Goal: Information Seeking & Learning: Check status

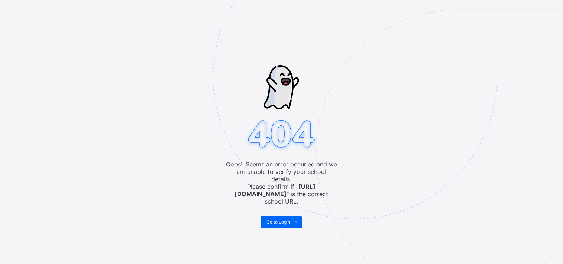
click at [364, 127] on img at bounding box center [406, 114] width 387 height 359
click at [284, 219] on span "Go to Login" at bounding box center [278, 222] width 24 height 6
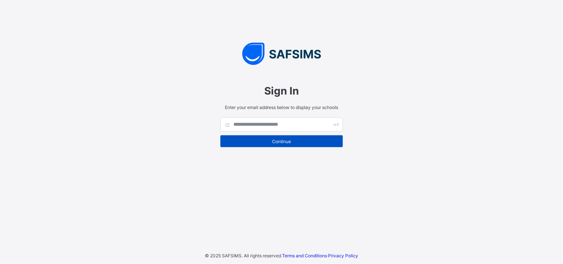
click at [292, 143] on span "Continue" at bounding box center [281, 142] width 111 height 6
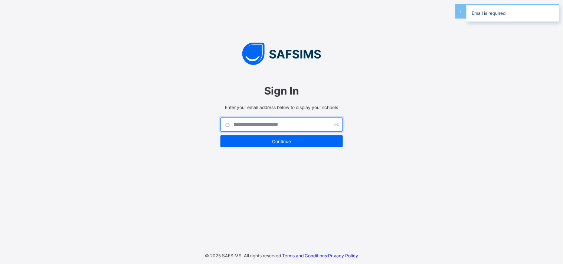
click at [298, 125] on input "text" at bounding box center [281, 125] width 122 height 14
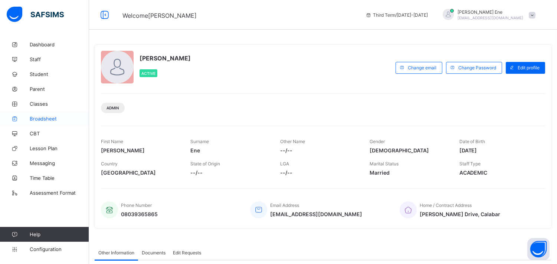
click at [40, 116] on span "Broadsheet" at bounding box center [59, 119] width 59 height 6
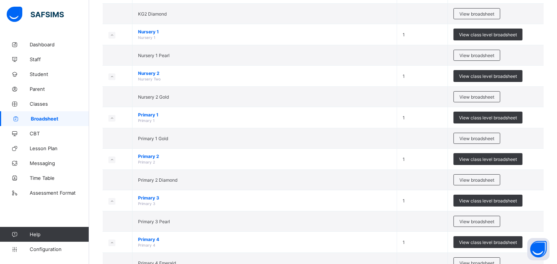
scroll to position [190, 0]
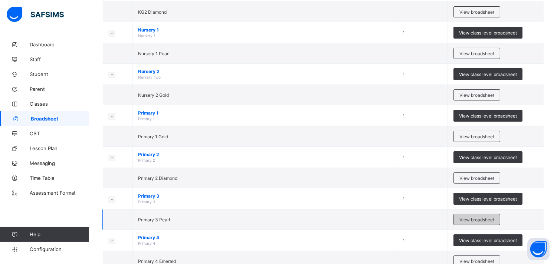
click at [471, 218] on span "View broadsheet" at bounding box center [476, 220] width 35 height 6
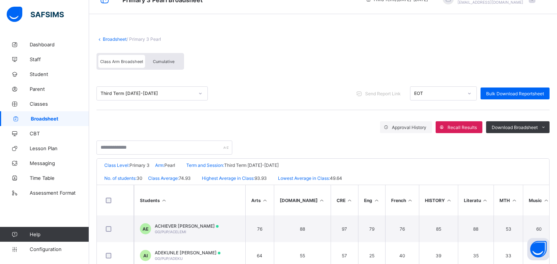
scroll to position [9, 0]
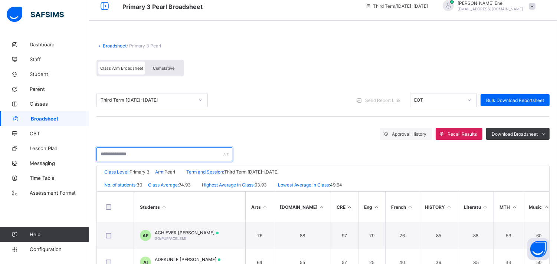
click at [147, 156] on input "text" at bounding box center [164, 154] width 136 height 14
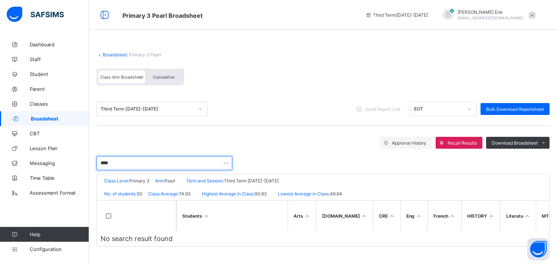
scroll to position [0, 0]
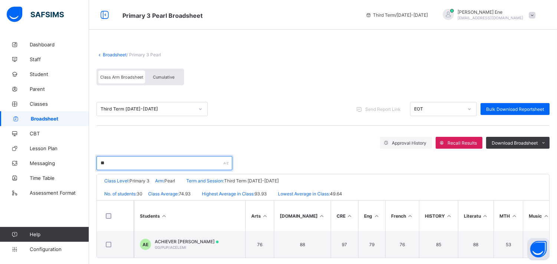
type input "*"
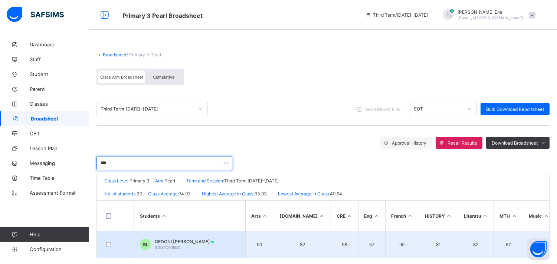
type input "***"
click at [180, 239] on span "GEDONI EDU LAWRENCE" at bounding box center [184, 242] width 59 height 6
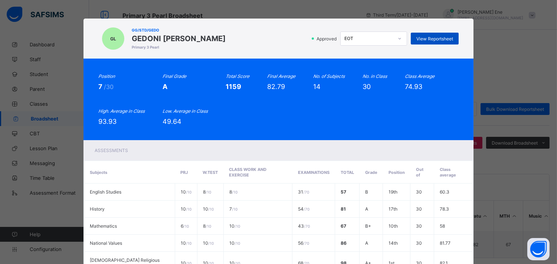
click at [424, 34] on div "View Reportsheet" at bounding box center [435, 39] width 48 height 12
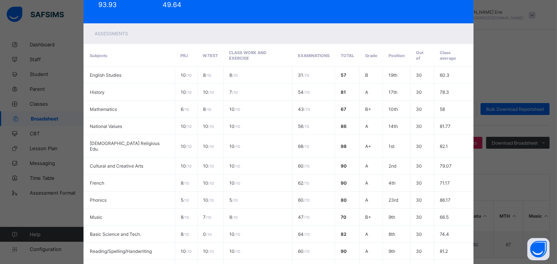
scroll to position [222, 0]
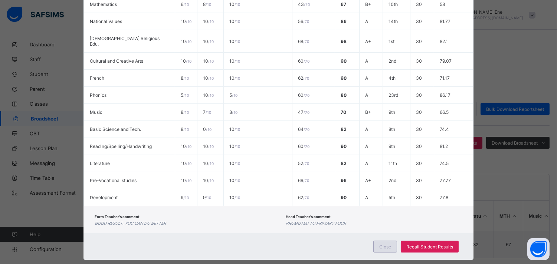
click at [377, 241] on div "Close" at bounding box center [385, 247] width 24 height 12
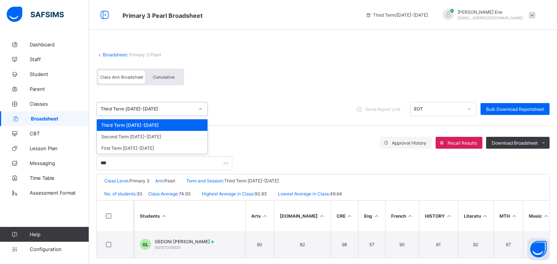
click at [167, 108] on div "Third Term 2024-2025" at bounding box center [148, 109] width 94 height 6
click at [139, 136] on div "Second Term 2024-2025" at bounding box center [152, 137] width 111 height 12
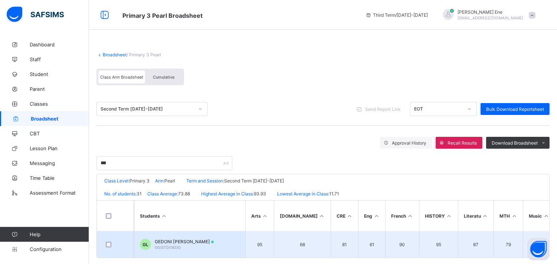
click at [199, 242] on span "GEDONI EDU LAWRENCE" at bounding box center [184, 242] width 59 height 6
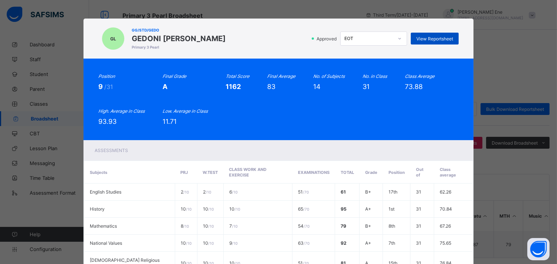
click at [429, 33] on div "View Reportsheet" at bounding box center [435, 39] width 48 height 12
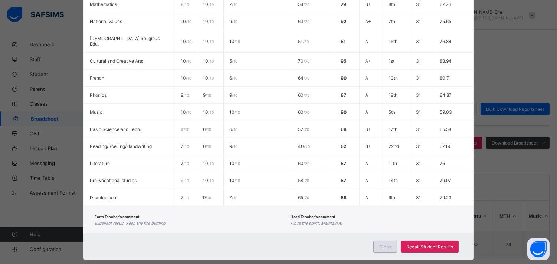
click at [379, 241] on div "Close" at bounding box center [385, 247] width 24 height 12
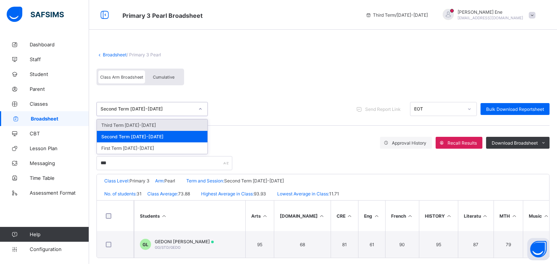
click at [154, 107] on div "Second Term 2024-2025" at bounding box center [148, 109] width 94 height 6
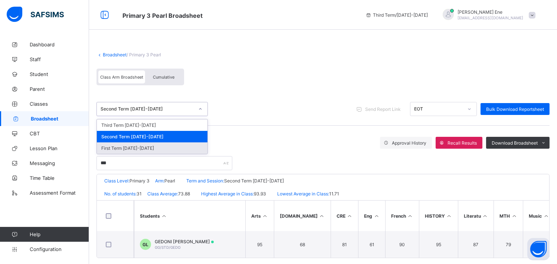
click at [133, 146] on div "First Term 2024-2025" at bounding box center [152, 148] width 111 height 12
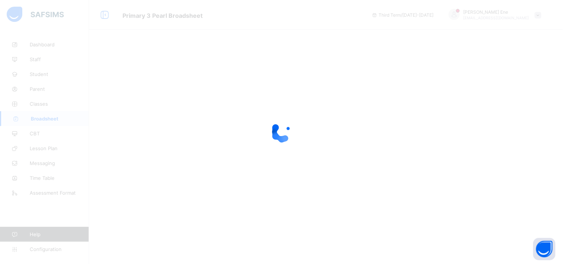
click at [268, 183] on div at bounding box center [281, 132] width 563 height 264
click at [267, 183] on div at bounding box center [281, 132] width 563 height 264
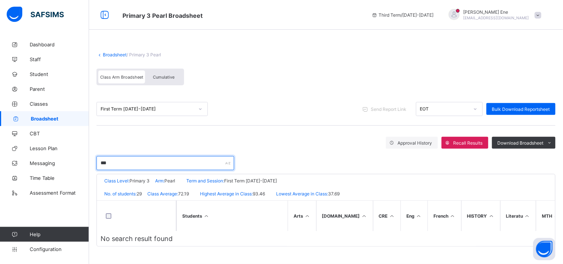
click at [131, 163] on input "***" at bounding box center [165, 163] width 138 height 14
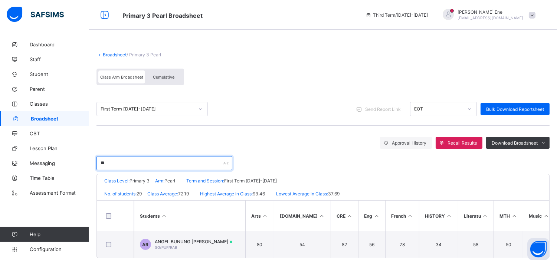
type input "*"
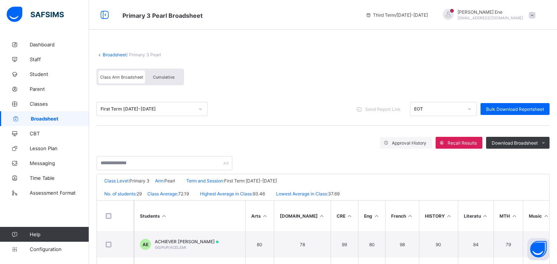
click at [57, 116] on span "Broadsheet" at bounding box center [60, 119] width 58 height 6
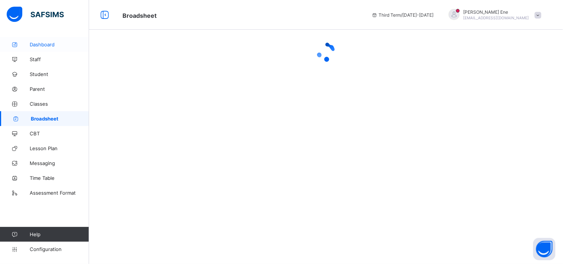
click at [45, 42] on span "Dashboard" at bounding box center [59, 45] width 59 height 6
click at [53, 117] on span "Broadsheet" at bounding box center [59, 119] width 59 height 6
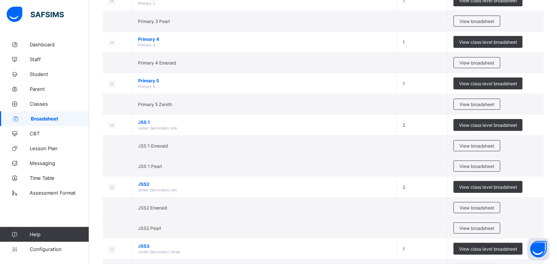
scroll to position [395, 0]
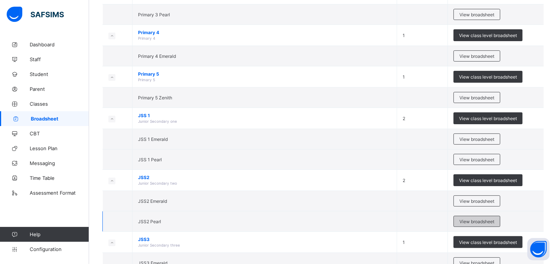
click at [481, 220] on span "View broadsheet" at bounding box center [476, 222] width 35 height 6
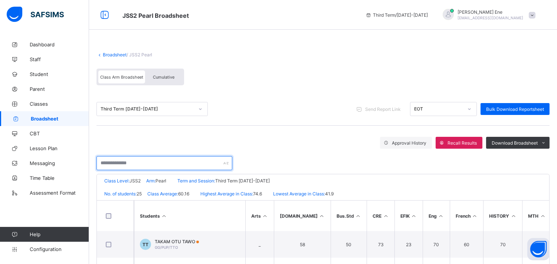
click at [134, 164] on input "text" at bounding box center [164, 163] width 136 height 14
type input "*"
click at [156, 75] on span "Cumulative" at bounding box center [164, 77] width 22 height 5
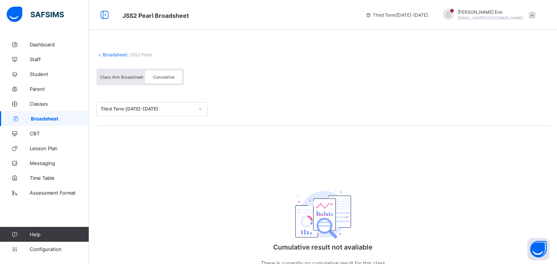
click at [156, 75] on span "Cumulative" at bounding box center [164, 77] width 22 height 5
click at [131, 75] on span "Class Arm Broadsheet" at bounding box center [121, 77] width 43 height 5
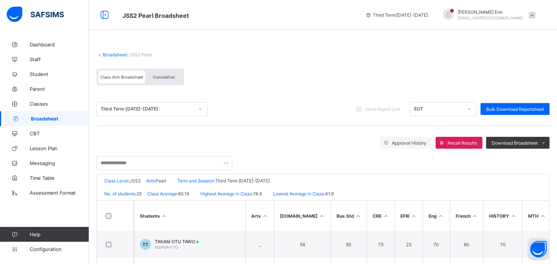
click at [168, 76] on span "Cumulative" at bounding box center [164, 77] width 22 height 5
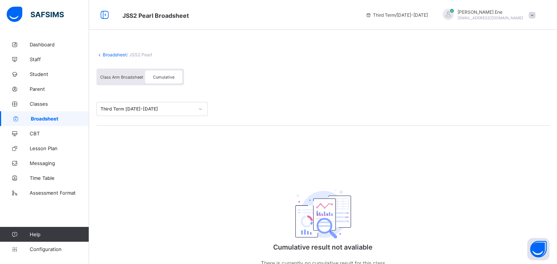
click at [127, 75] on span "Class Arm Broadsheet" at bounding box center [121, 77] width 43 height 5
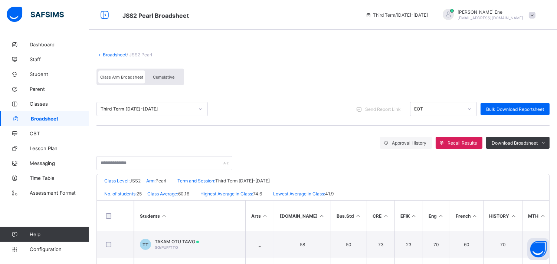
click at [54, 118] on span "Broadsheet" at bounding box center [60, 119] width 58 height 6
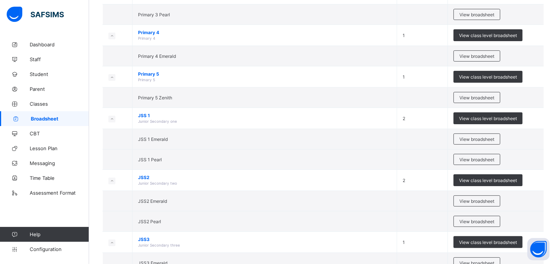
scroll to position [398, 0]
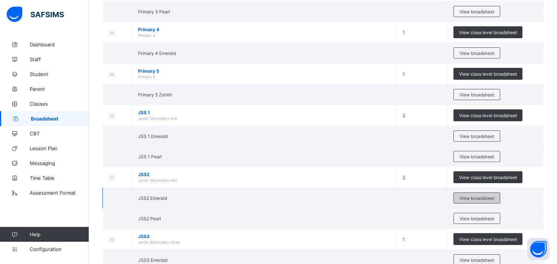
click at [474, 197] on span "View broadsheet" at bounding box center [476, 199] width 35 height 6
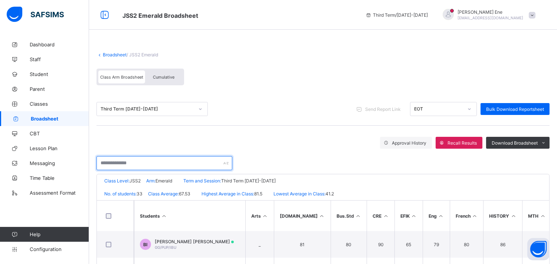
click at [147, 160] on input "text" at bounding box center [164, 163] width 136 height 14
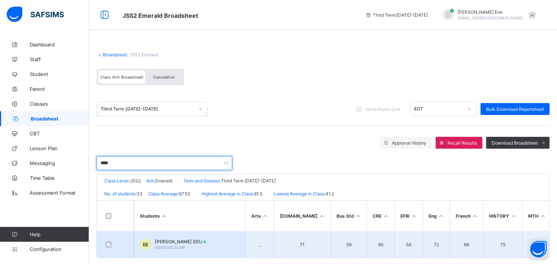
type input "****"
click at [187, 243] on span "[PERSON_NAME] EDU" at bounding box center [180, 242] width 51 height 6
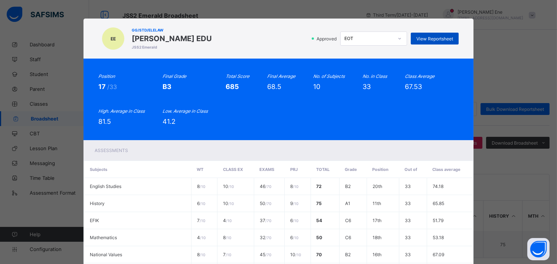
click at [441, 35] on div "View Reportsheet" at bounding box center [435, 39] width 48 height 12
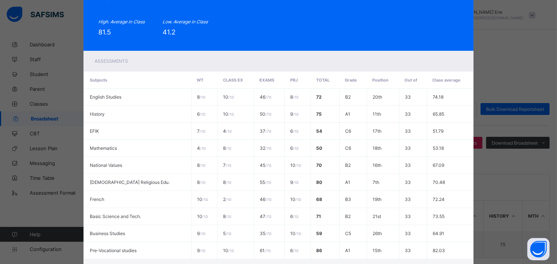
scroll to position [154, 0]
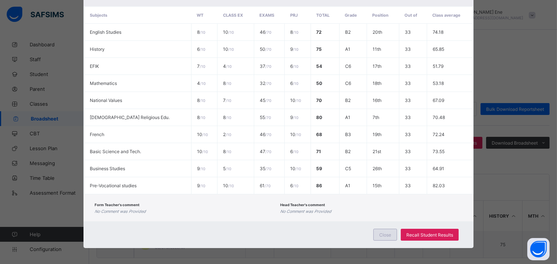
click at [391, 229] on div "Close" at bounding box center [385, 235] width 24 height 12
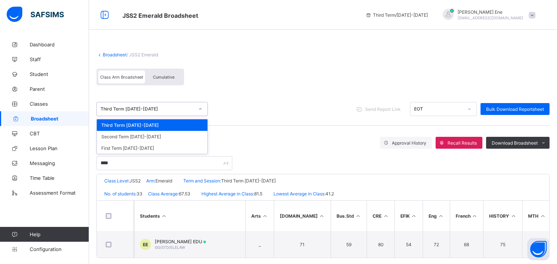
click at [145, 108] on div "Third Term 2024-2025" at bounding box center [148, 109] width 94 height 6
click at [131, 138] on div "Second Term 2024-2025" at bounding box center [152, 137] width 111 height 12
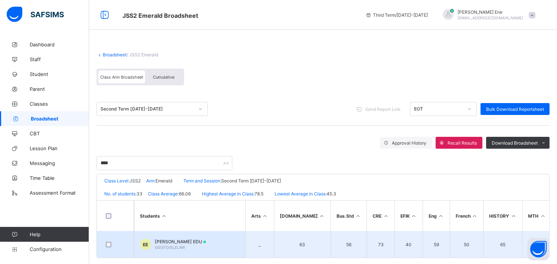
click at [197, 239] on span "[PERSON_NAME] EDU" at bounding box center [180, 242] width 51 height 6
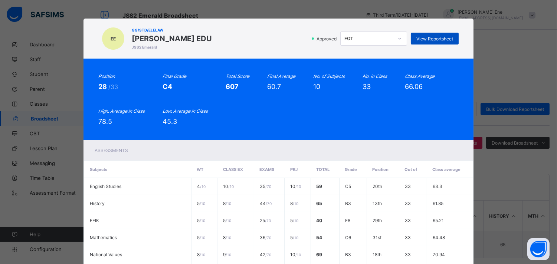
click at [440, 33] on div "View Reportsheet" at bounding box center [435, 39] width 48 height 12
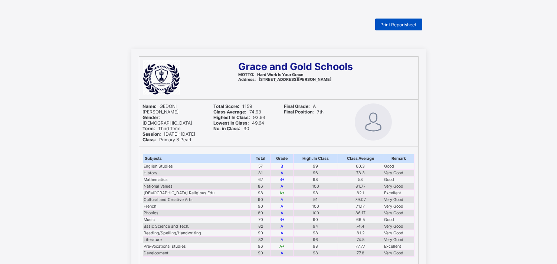
click at [407, 21] on div "Print Reportsheet" at bounding box center [398, 25] width 47 height 12
click at [385, 23] on span "Print Reportsheet" at bounding box center [399, 25] width 36 height 6
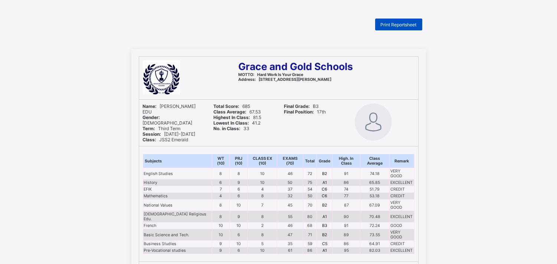
click at [388, 23] on span "Print Reportsheet" at bounding box center [399, 25] width 36 height 6
click at [400, 21] on div "Print Reportsheet" at bounding box center [398, 25] width 47 height 12
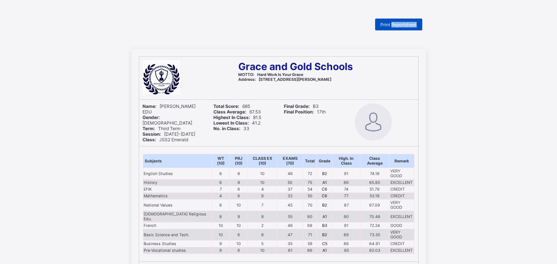
click at [400, 21] on div "Print Reportsheet" at bounding box center [398, 25] width 47 height 12
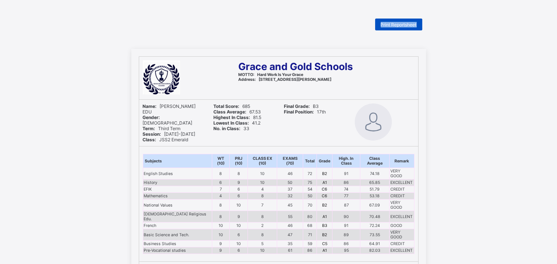
click at [400, 21] on div "Print Reportsheet" at bounding box center [398, 25] width 47 height 12
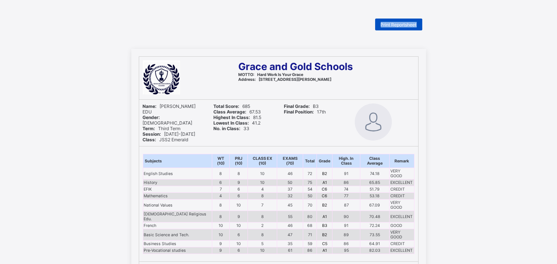
click at [400, 21] on div "Print Reportsheet" at bounding box center [398, 25] width 47 height 12
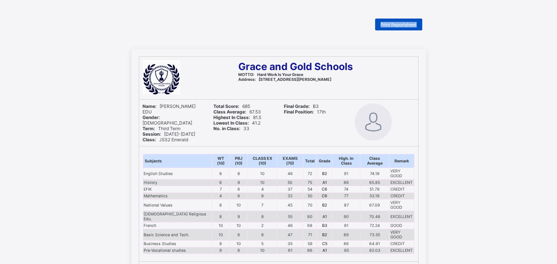
click at [400, 21] on div "Print Reportsheet" at bounding box center [398, 25] width 47 height 12
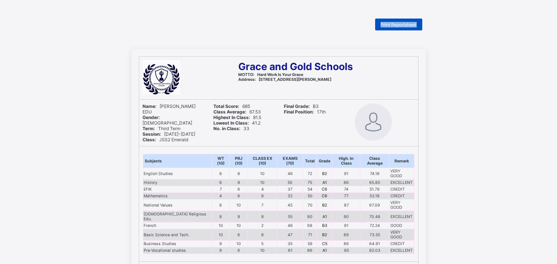
click at [400, 21] on div "Print Reportsheet" at bounding box center [398, 25] width 47 height 12
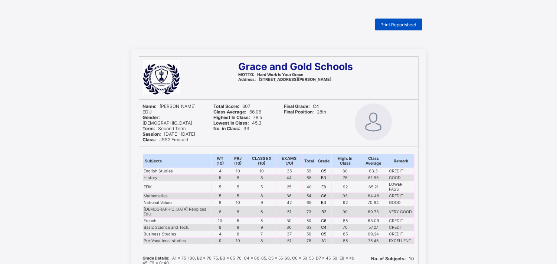
click at [398, 21] on div "Print Reportsheet" at bounding box center [398, 25] width 47 height 12
click at [404, 24] on span "Print Reportsheet" at bounding box center [399, 25] width 36 height 6
